Goal: Task Accomplishment & Management: Manage account settings

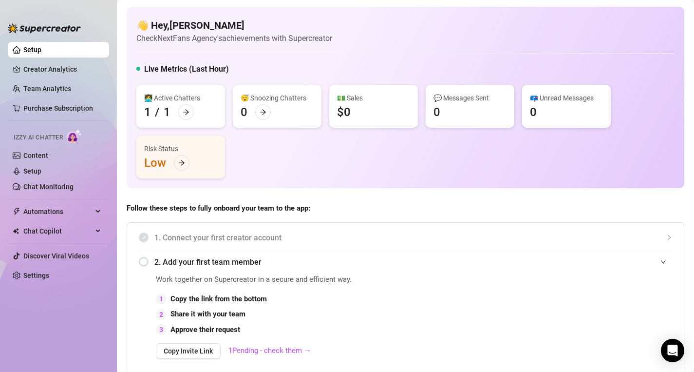
click at [342, 27] on div "👋 Hey, [PERSON_NAME] Check NextFans Agency's achievements with Supercreator" at bounding box center [405, 32] width 539 height 26
click at [190, 105] on div "👩‍💻 Active Chatters 1 / 1" at bounding box center [180, 106] width 89 height 43
click at [186, 112] on icon "arrow-right" at bounding box center [186, 112] width 6 height 5
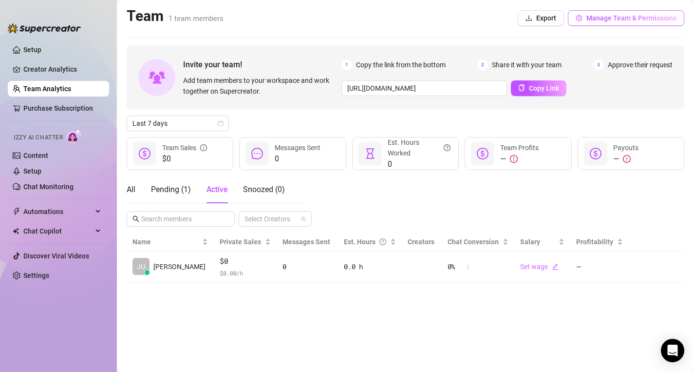
click at [636, 10] on button "Manage Team & Permissions" at bounding box center [626, 18] width 116 height 16
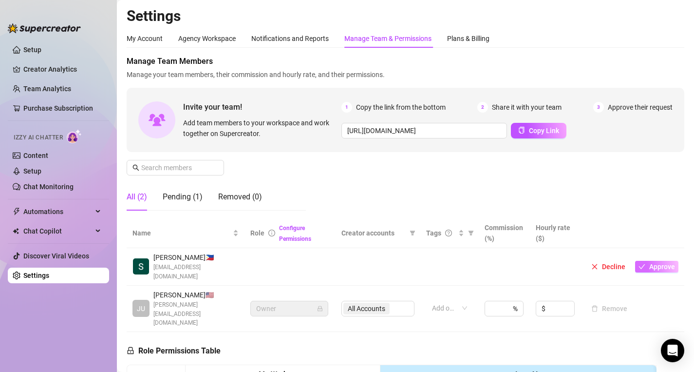
click at [655, 263] on span "Approve" at bounding box center [663, 267] width 26 height 8
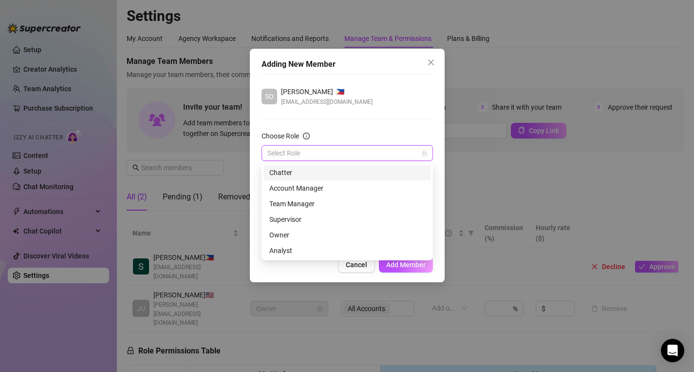
click at [387, 154] on input "Choose Role" at bounding box center [343, 153] width 151 height 15
click at [355, 172] on div "Chatter" at bounding box center [347, 172] width 156 height 11
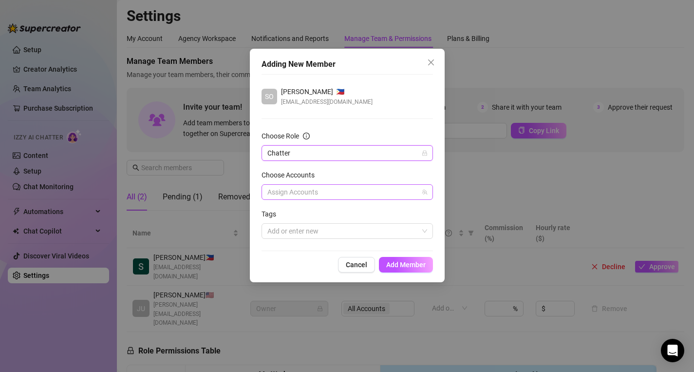
click at [346, 191] on div at bounding box center [342, 192] width 157 height 14
click at [274, 212] on input "Select all" at bounding box center [275, 212] width 7 height 7
checkbox input "true"
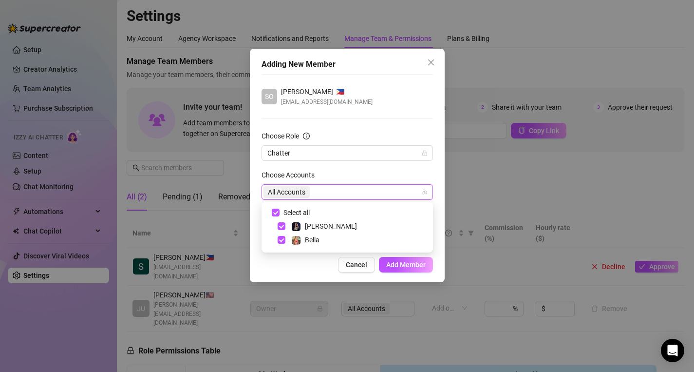
click at [337, 176] on div "Choose Accounts" at bounding box center [348, 177] width 172 height 15
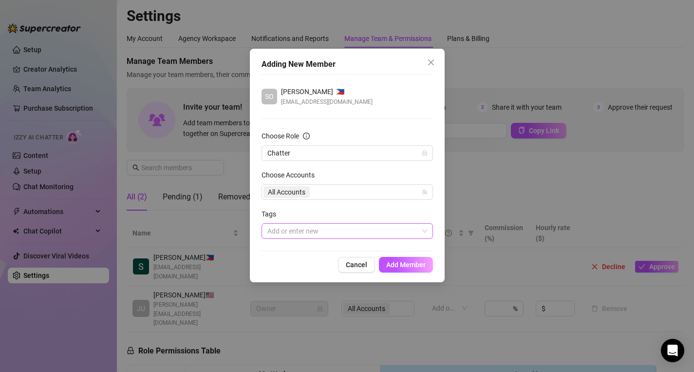
click at [320, 233] on div at bounding box center [342, 231] width 157 height 14
click at [329, 212] on div "Tags" at bounding box center [348, 216] width 172 height 15
click at [404, 267] on span "Add Member" at bounding box center [405, 265] width 39 height 8
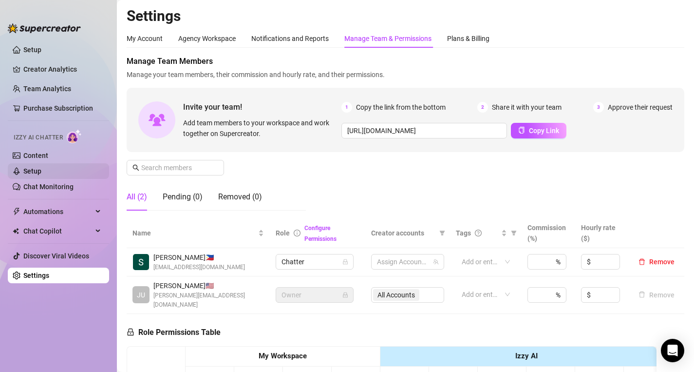
click at [36, 170] on link "Setup" at bounding box center [32, 171] width 18 height 8
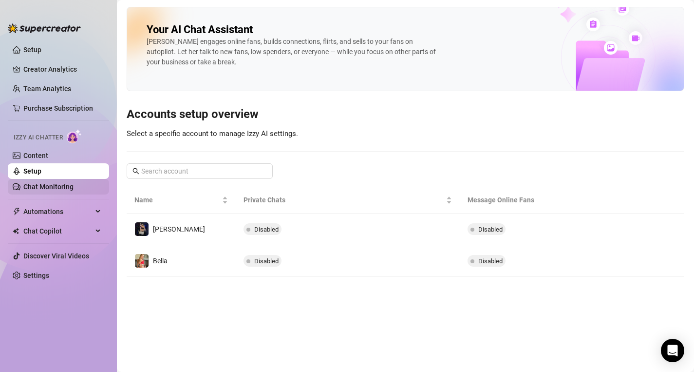
click at [40, 189] on link "Chat Monitoring" at bounding box center [48, 187] width 50 height 8
